Goal: Check status: Check status

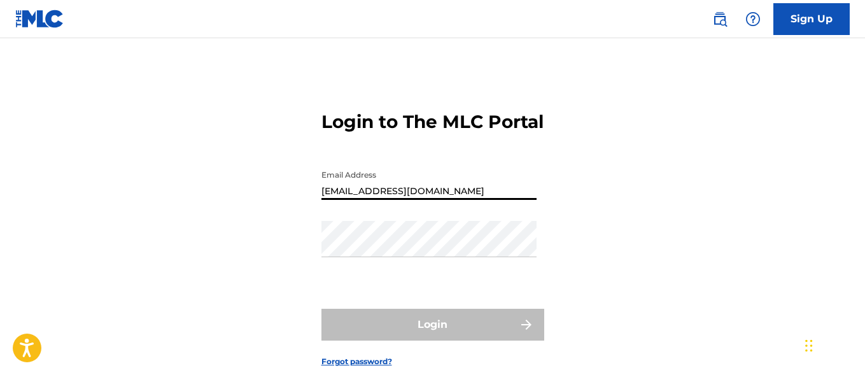
type input "[EMAIL_ADDRESS][DOMAIN_NAME]"
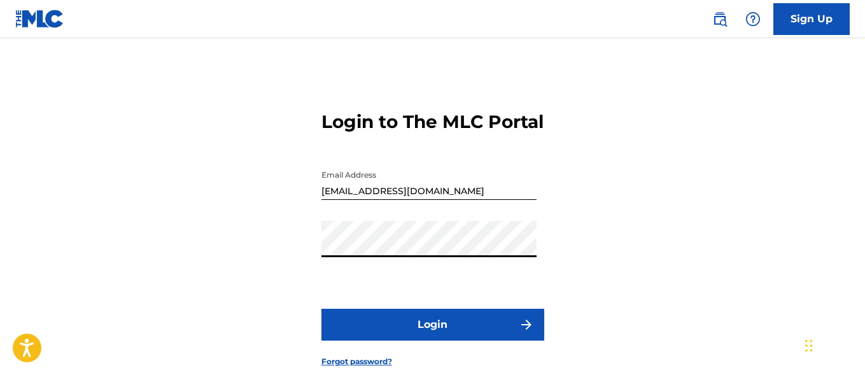
click at [432, 341] on button "Login" at bounding box center [433, 325] width 223 height 32
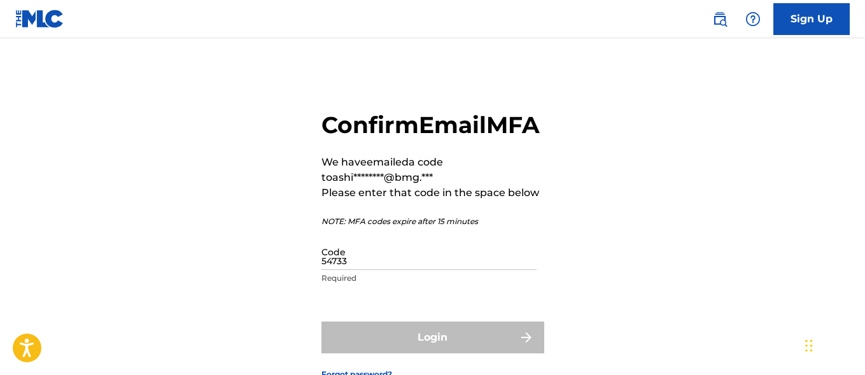
type input "547338"
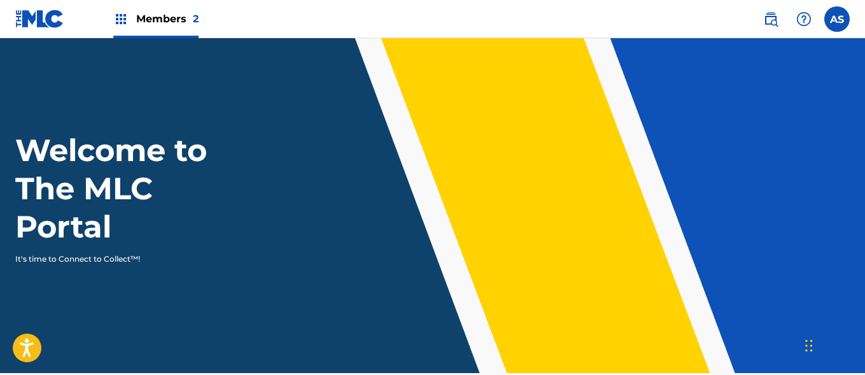
click at [121, 19] on img at bounding box center [120, 18] width 15 height 15
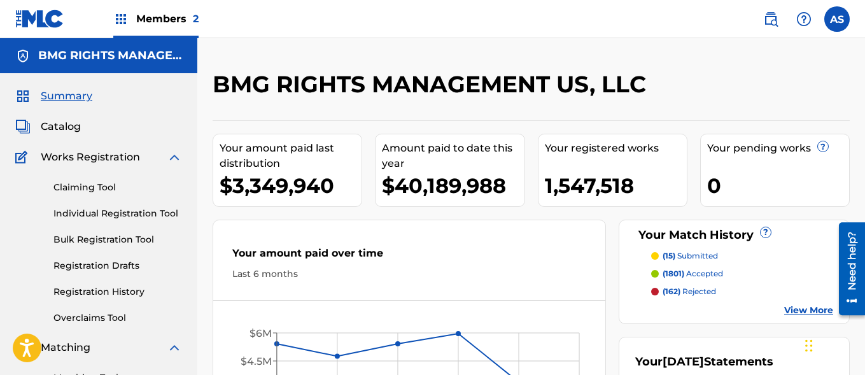
scroll to position [276, 0]
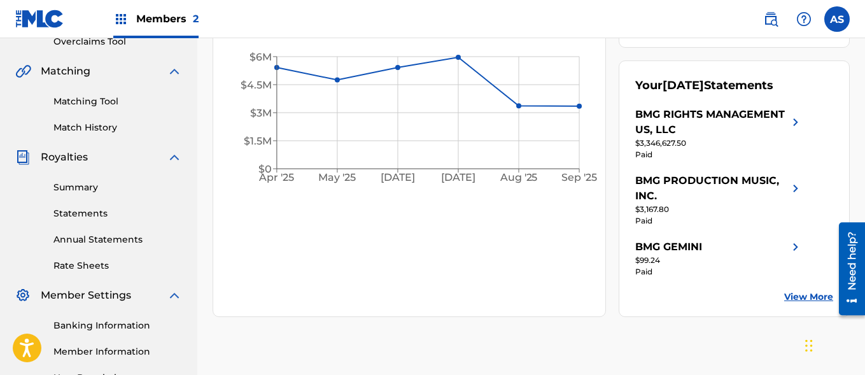
click at [118, 187] on link "Summary" at bounding box center [117, 187] width 129 height 13
